Goal: Information Seeking & Learning: Learn about a topic

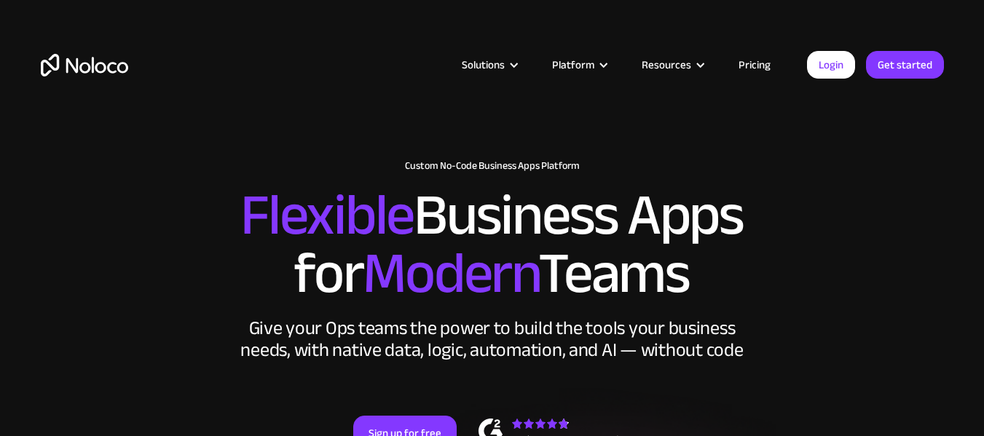
click at [766, 66] on link "Pricing" at bounding box center [755, 64] width 68 height 19
